Goal: Task Accomplishment & Management: Manage account settings

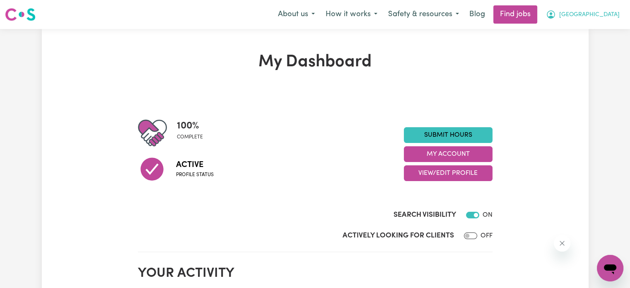
click at [585, 18] on span "[GEOGRAPHIC_DATA]" at bounding box center [589, 14] width 60 height 9
click at [582, 48] on link "My Dashboard" at bounding box center [591, 48] width 65 height 16
click at [586, 34] on link "My Account" at bounding box center [591, 32] width 65 height 16
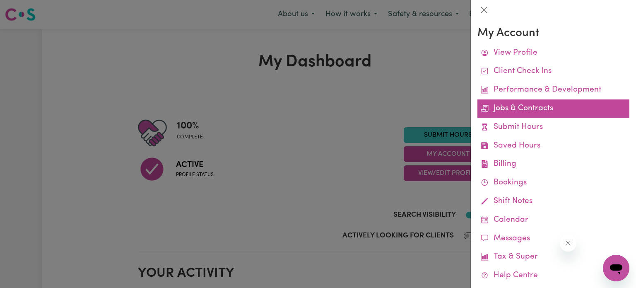
click at [525, 102] on link "Jobs & Contracts" at bounding box center [554, 108] width 152 height 19
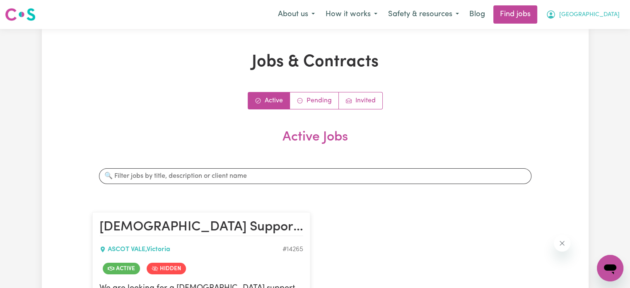
click at [605, 11] on span "[GEOGRAPHIC_DATA]" at bounding box center [589, 14] width 60 height 9
click at [586, 39] on link "My Account" at bounding box center [591, 32] width 65 height 16
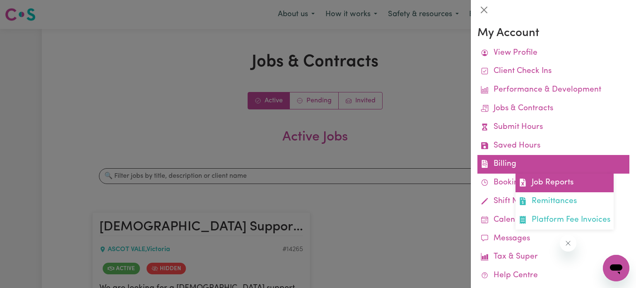
click at [543, 179] on link "Job Reports" at bounding box center [565, 183] width 98 height 19
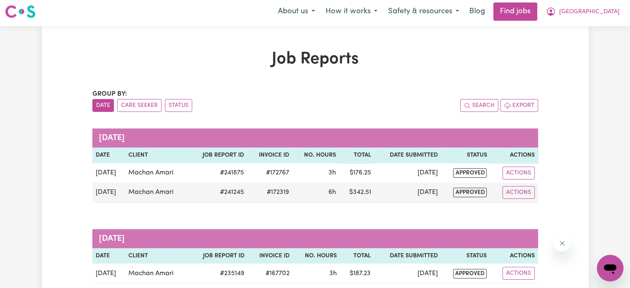
scroll to position [3, 0]
